Goal: Task Accomplishment & Management: Complete application form

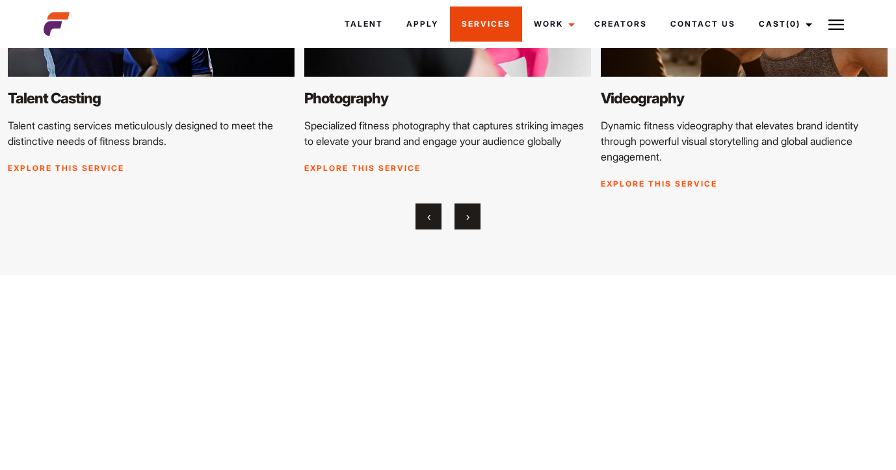
scroll to position [1626, 0]
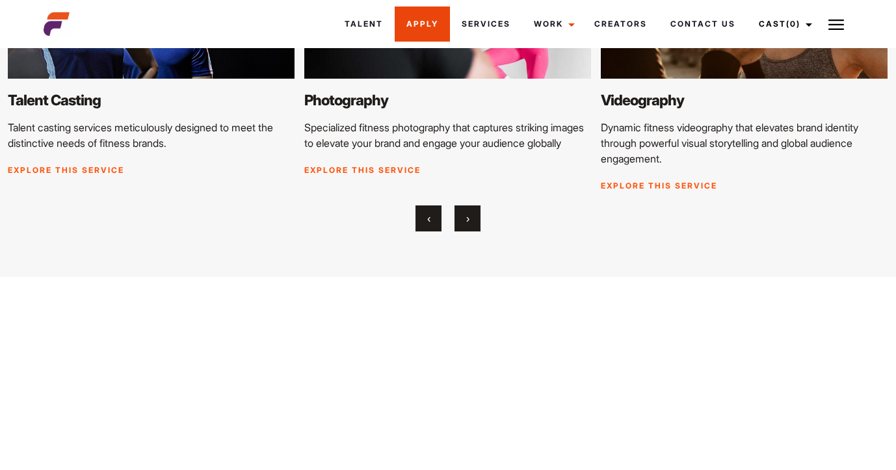
click at [435, 32] on link "Apply" at bounding box center [421, 23] width 55 height 35
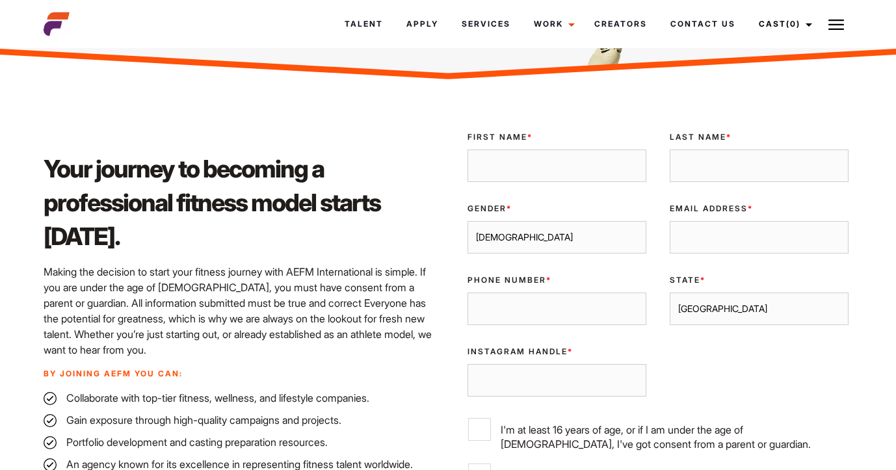
scroll to position [279, 0]
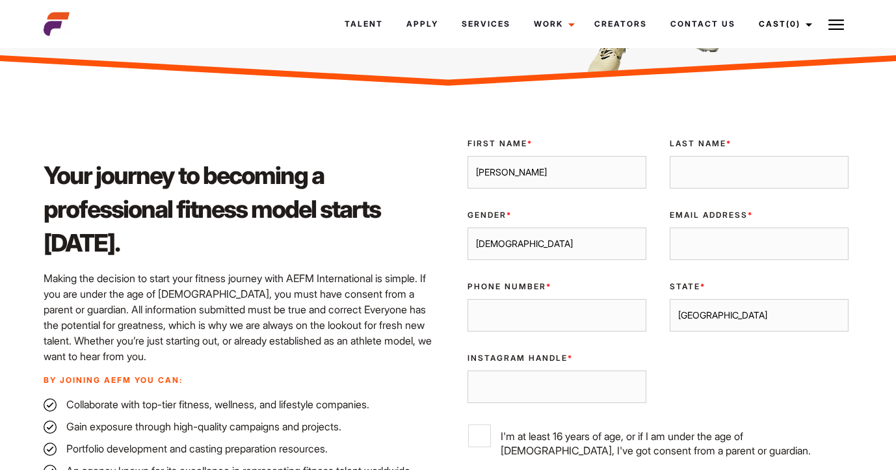
type input "Josephine"
type input "Zappia"
select select "female"
type input "jazappia3@bigpond.com"
type input "0423848665"
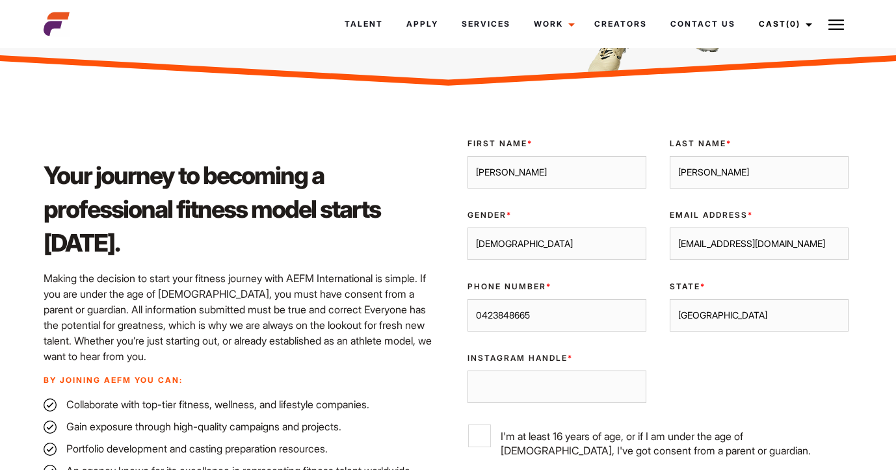
select select "Sydney"
click at [532, 387] on input "Instagram Handle *" at bounding box center [556, 386] width 179 height 32
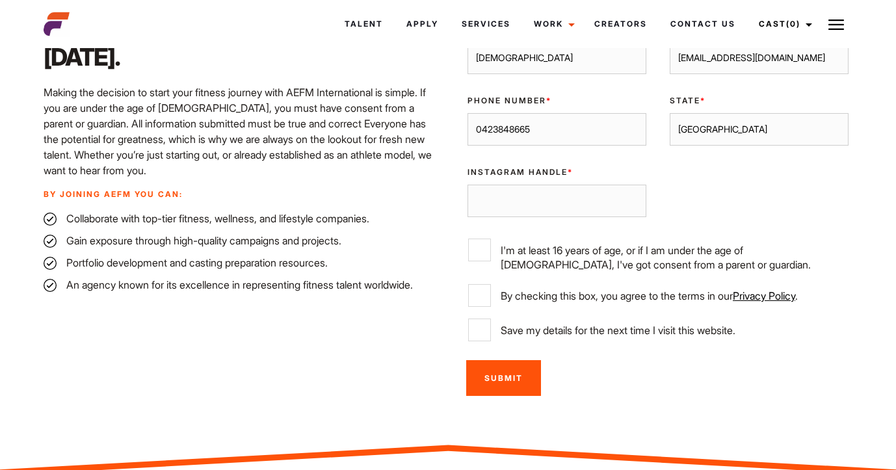
scroll to position [480, 0]
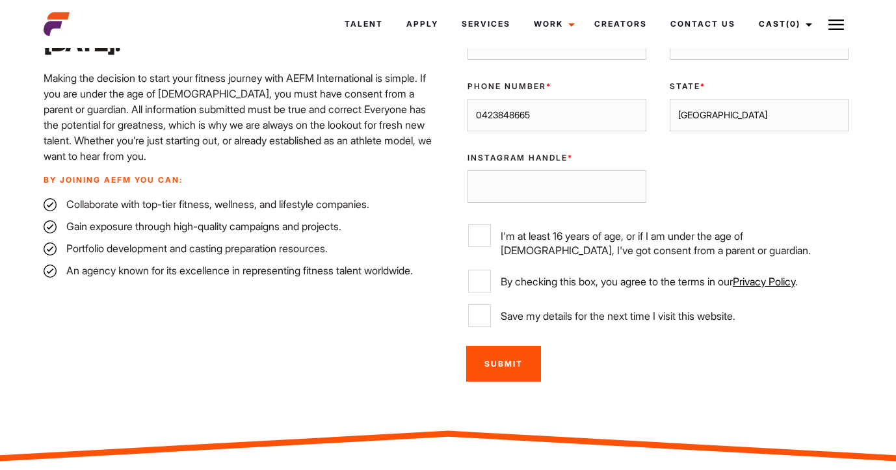
click at [635, 184] on input "Instagram Handle *" at bounding box center [556, 186] width 179 height 32
type input "@jazie"
click at [478, 228] on input "I'm at least 16 years of age, or if I am under the age of 18, I've got consent …" at bounding box center [479, 235] width 23 height 23
checkbox input "true"
click at [472, 276] on input "By checking this box, you agree to the terms in our Privacy Policy ." at bounding box center [479, 281] width 23 height 23
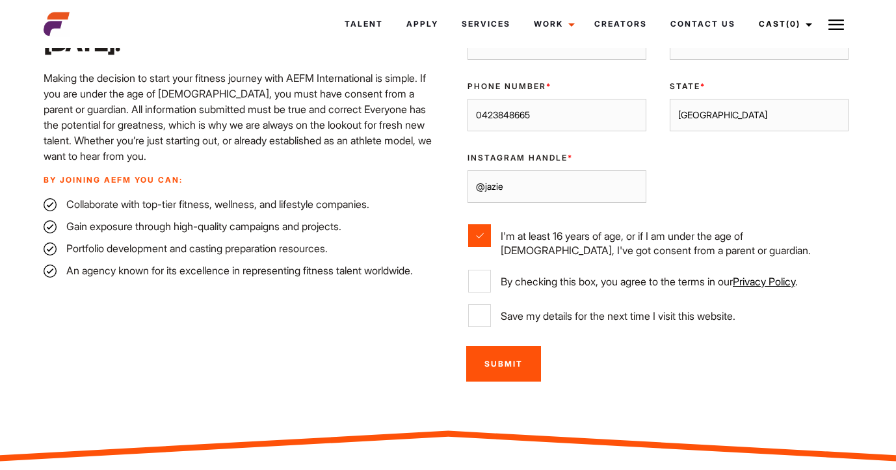
checkbox input "true"
click at [481, 316] on input "Save my details for the next time I visit this website." at bounding box center [479, 315] width 23 height 23
checkbox input "true"
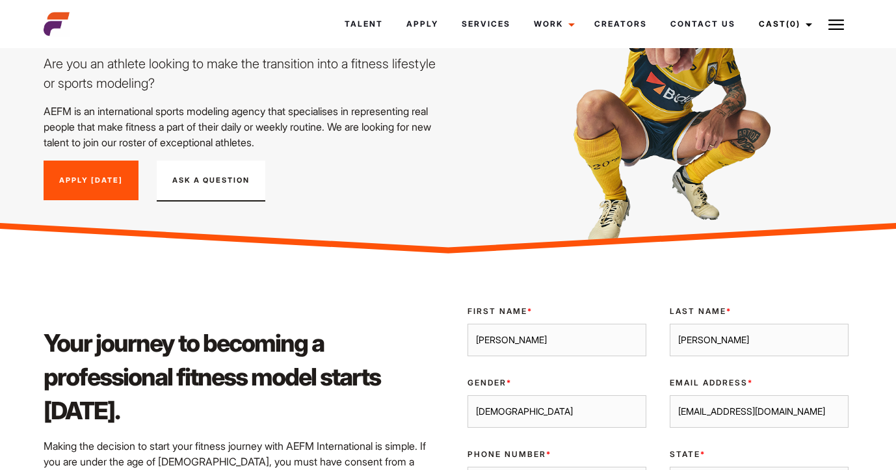
scroll to position [116, 0]
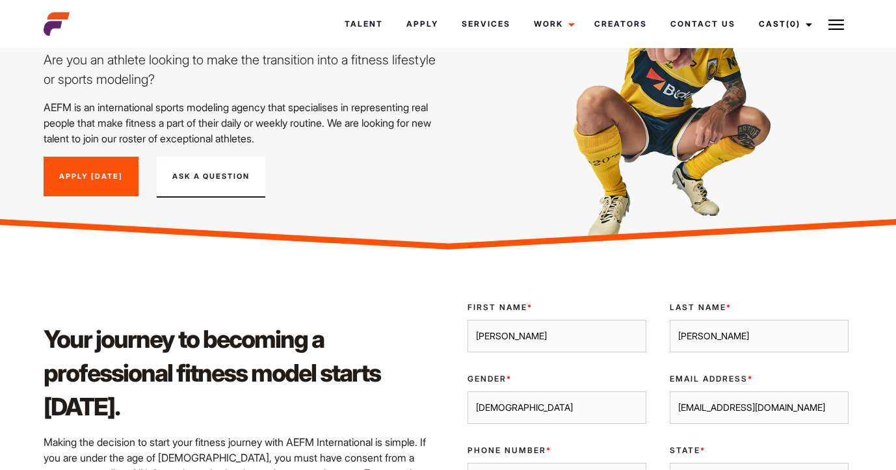
click at [122, 172] on link "Apply Today" at bounding box center [91, 177] width 95 height 40
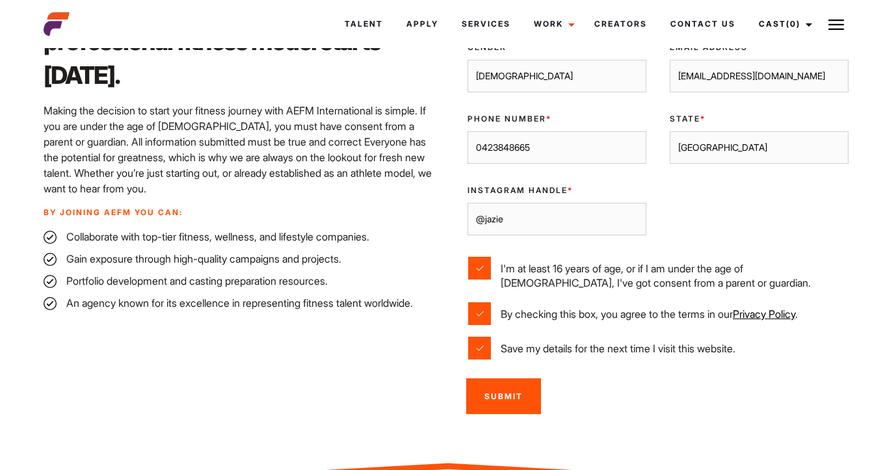
scroll to position [451, 0]
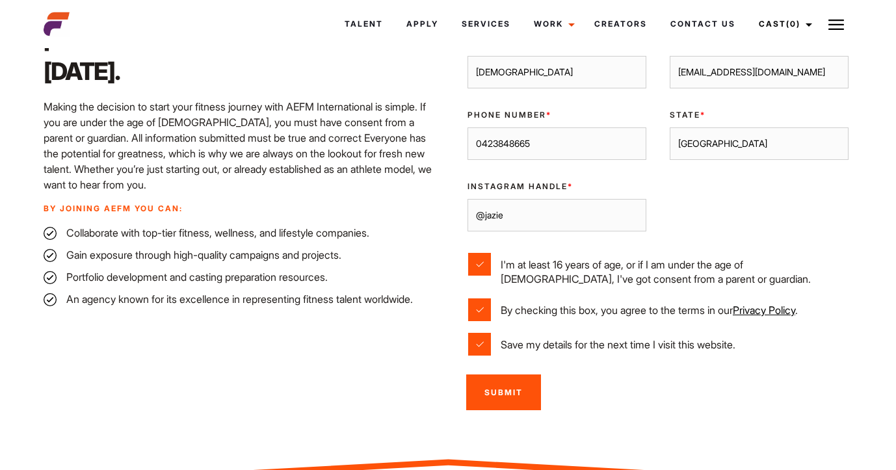
click at [530, 219] on input "@jazie" at bounding box center [556, 215] width 179 height 32
click at [505, 394] on input "Submit" at bounding box center [503, 392] width 75 height 36
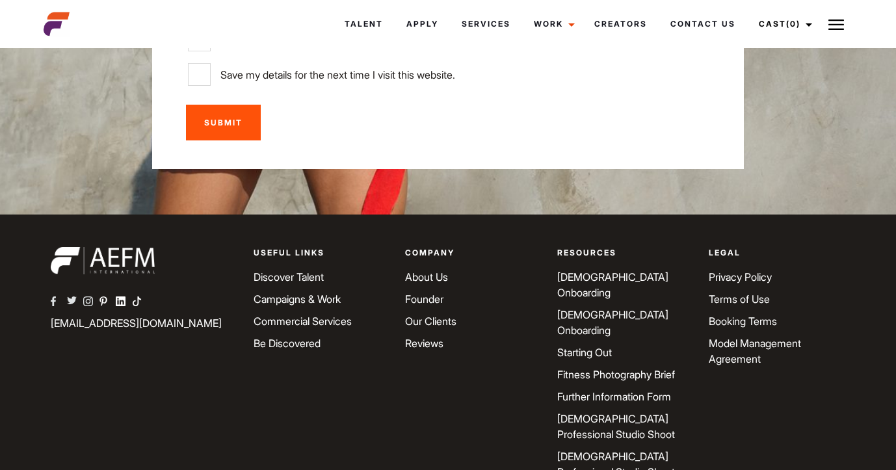
scroll to position [3164, 0]
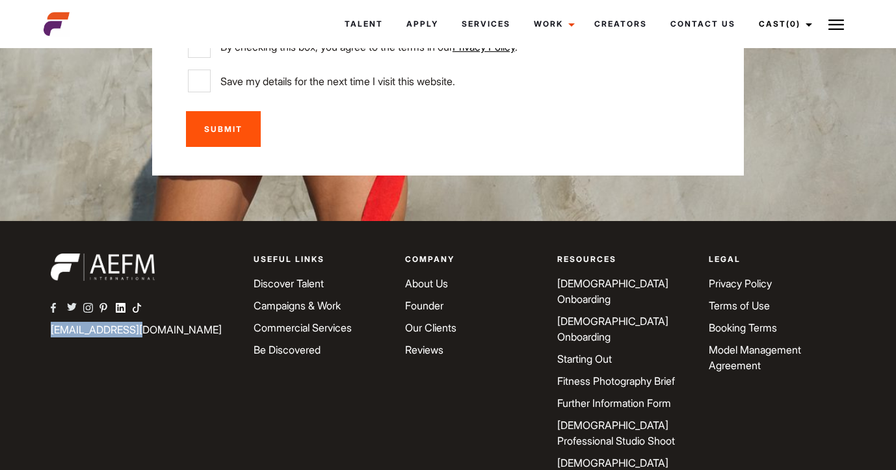
drag, startPoint x: 46, startPoint y: 278, endPoint x: 151, endPoint y: 278, distance: 105.3
click at [151, 278] on div "Facebook Twitter Instagram Pinterest Linkedin TikTok info@aefm.com.au" at bounding box center [144, 372] width 202 height 239
copy link "[EMAIL_ADDRESS][DOMAIN_NAME]"
